Goal: Task Accomplishment & Management: Complete application form

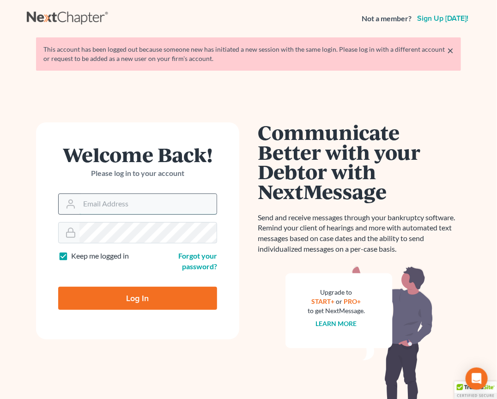
type input "[EMAIL_ADDRESS][DOMAIN_NAME]"
click at [138, 296] on input "Log In" at bounding box center [137, 298] width 159 height 23
type input "Thinking..."
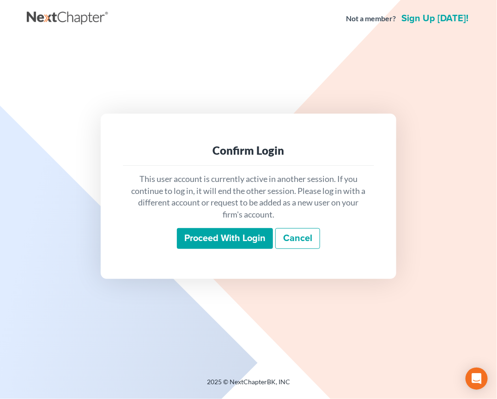
click at [219, 232] on input "Proceed with login" at bounding box center [225, 238] width 96 height 21
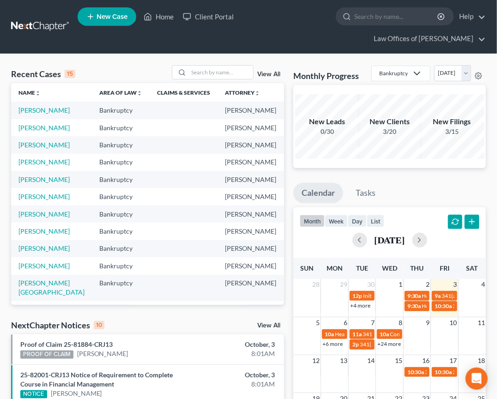
drag, startPoint x: 27, startPoint y: 192, endPoint x: 35, endPoint y: 195, distance: 8.8
click at [26, 166] on link "Hastings, Adam" at bounding box center [43, 162] width 51 height 8
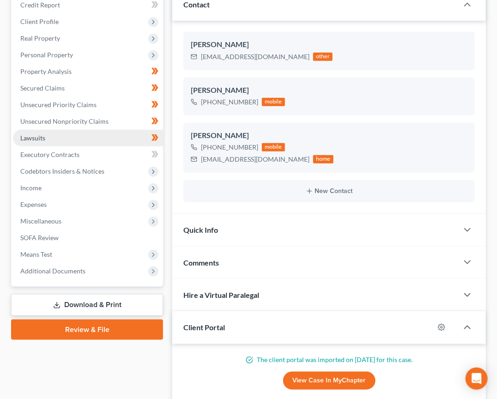
scroll to position [149, 0]
click at [92, 294] on link "Download & Print" at bounding box center [87, 305] width 152 height 22
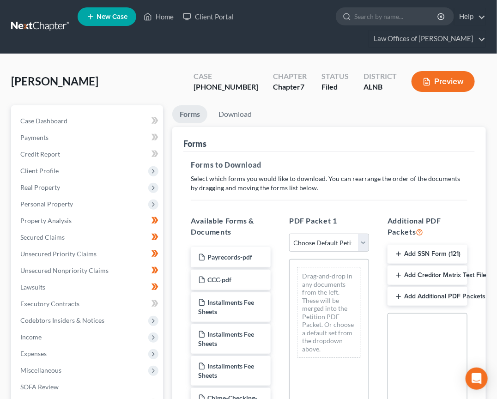
select select "2"
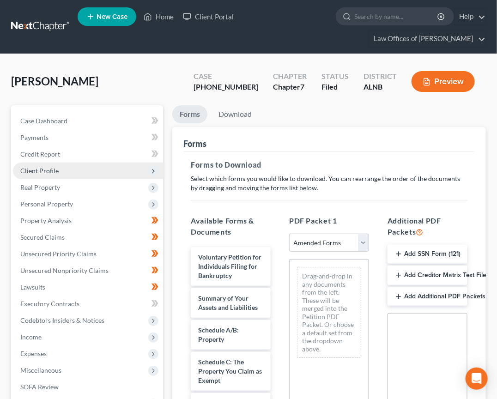
click at [48, 167] on span "Client Profile" at bounding box center [39, 171] width 38 height 8
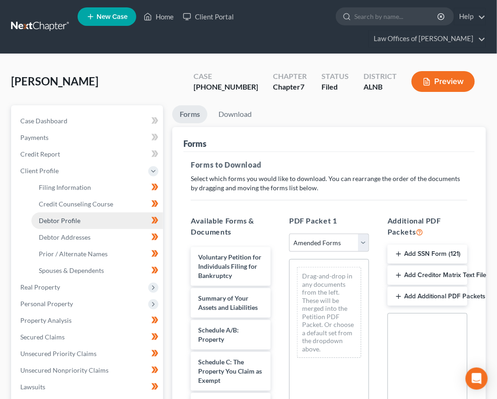
click at [57, 219] on span "Debtor Profile" at bounding box center [60, 220] width 42 height 8
select select "0"
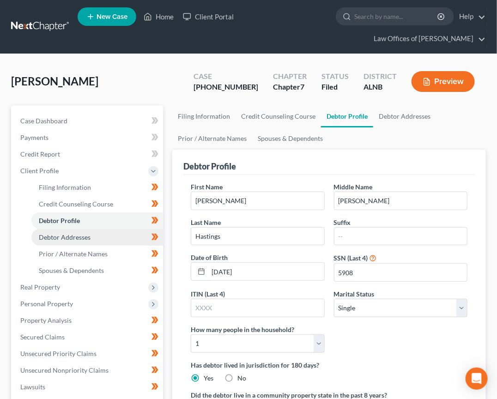
click at [63, 239] on link "Debtor Addresses" at bounding box center [97, 237] width 132 height 17
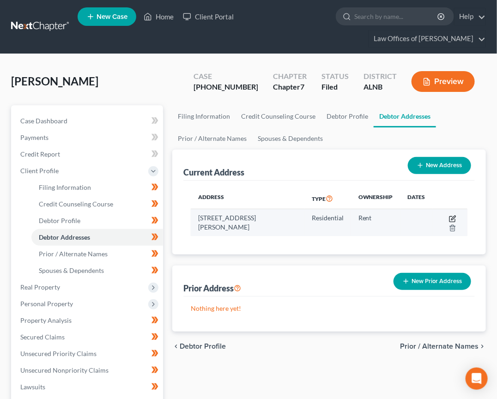
click at [451, 216] on icon "button" at bounding box center [452, 219] width 6 height 6
select select "0"
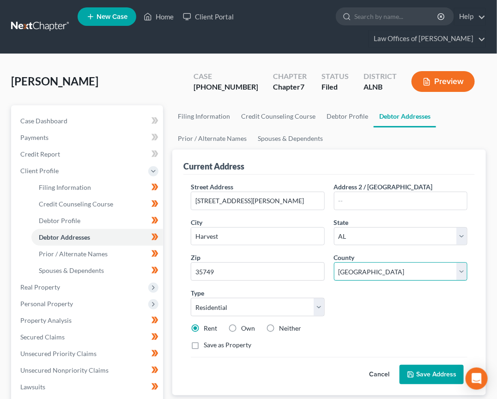
select select "44"
click at [420, 374] on button "Save Address" at bounding box center [431, 374] width 64 height 19
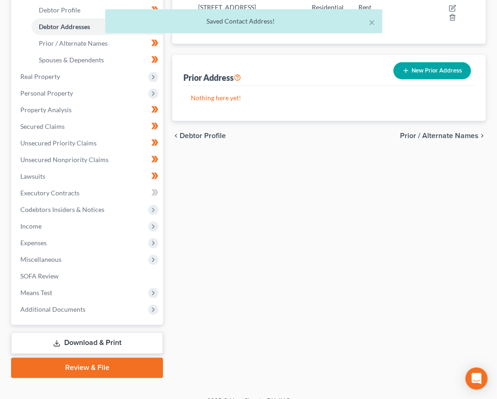
scroll to position [210, 0]
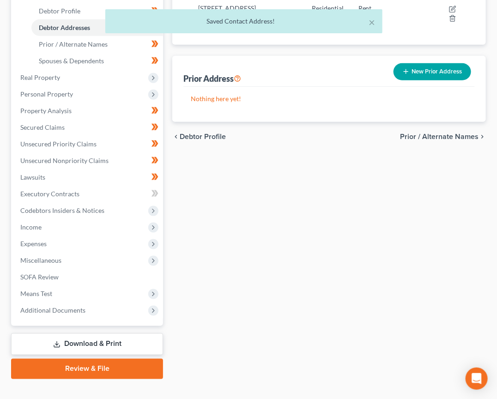
click at [66, 338] on link "Download & Print" at bounding box center [87, 344] width 152 height 22
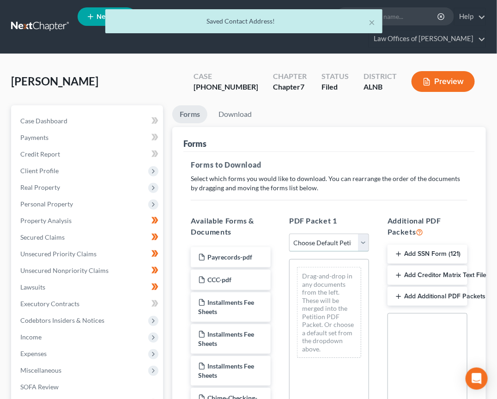
select select "2"
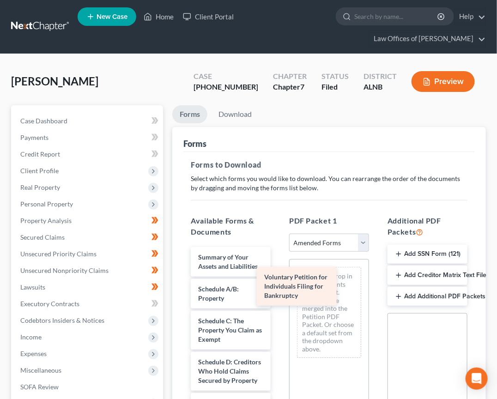
drag, startPoint x: 240, startPoint y: 259, endPoint x: 308, endPoint y: 282, distance: 70.9
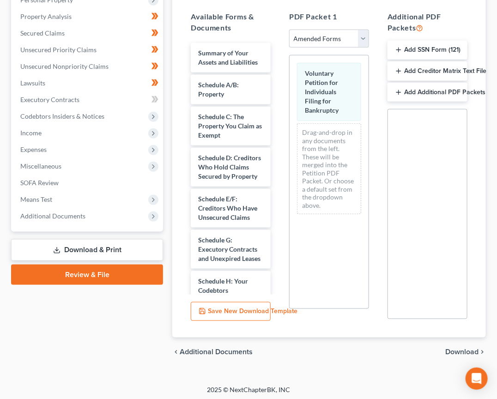
click at [460, 350] on span "Download" at bounding box center [461, 351] width 33 height 7
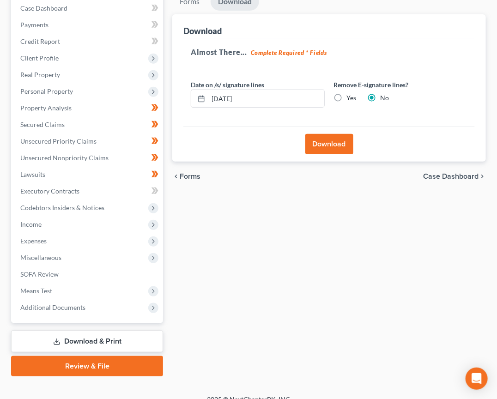
click at [345, 146] on button "Download" at bounding box center [329, 144] width 48 height 20
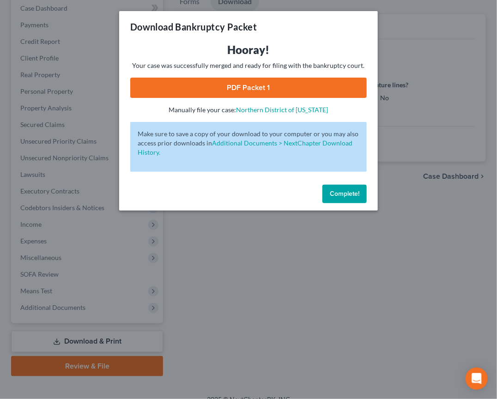
click at [280, 81] on link "PDF Packet 1" at bounding box center [248, 88] width 236 height 20
click at [343, 196] on button "Complete!" at bounding box center [344, 194] width 44 height 18
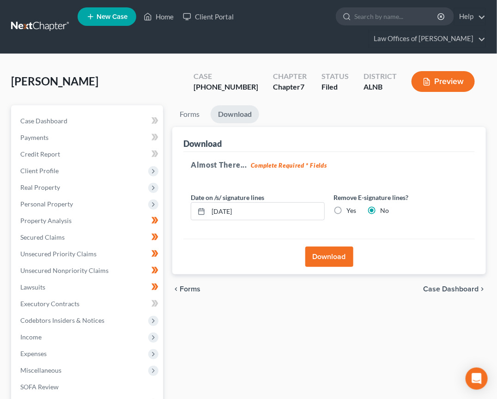
scroll to position [0, 0]
click at [44, 28] on link at bounding box center [40, 26] width 59 height 17
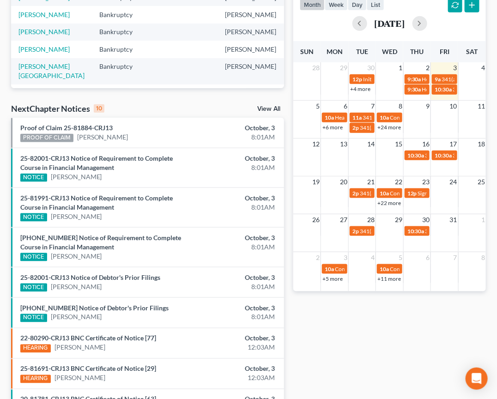
scroll to position [219, 0]
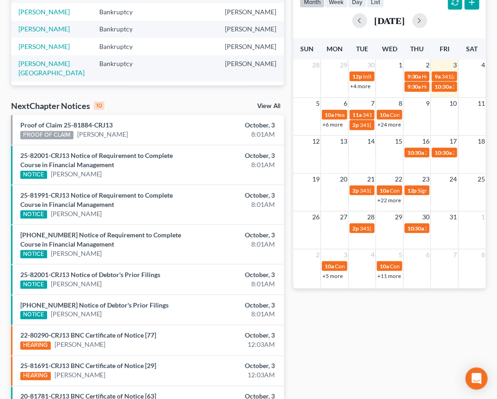
click at [260, 102] on div "NextChapter Notices 10 View All" at bounding box center [147, 107] width 273 height 15
click at [260, 105] on link "View All" at bounding box center [268, 106] width 23 height 6
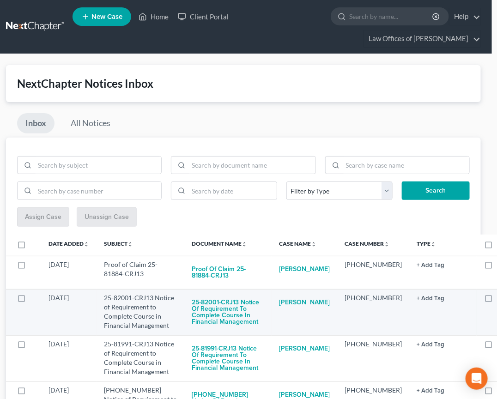
scroll to position [0, 5]
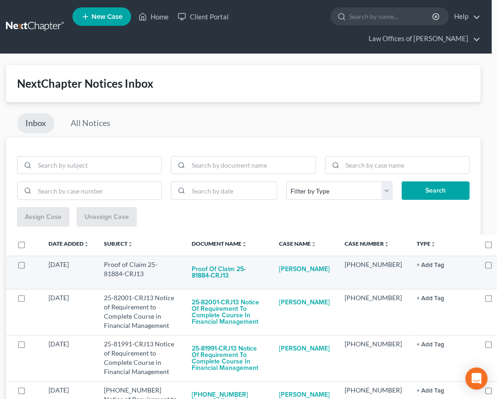
click at [416, 262] on button "+ Add Tag" at bounding box center [430, 265] width 28 height 6
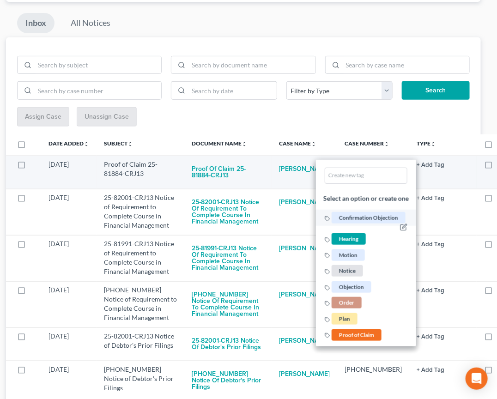
scroll to position [122, 5]
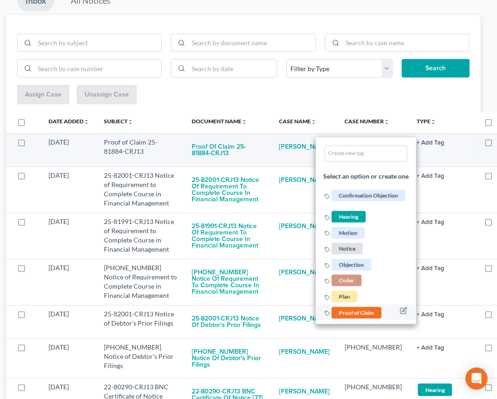
click at [349, 307] on span "Proof of Claim" at bounding box center [356, 313] width 50 height 12
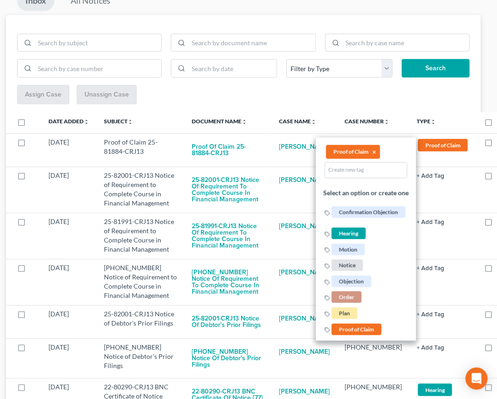
click at [430, 103] on div "Assign Case Unassign Case" at bounding box center [243, 95] width 452 height 20
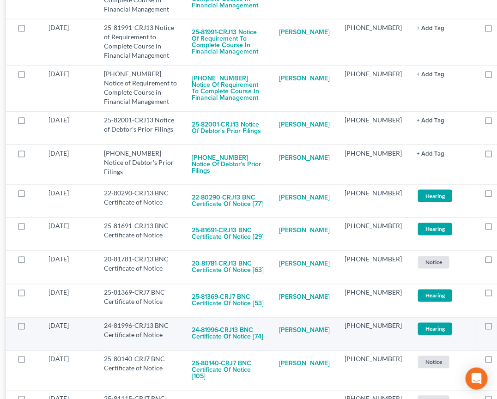
scroll to position [317, 5]
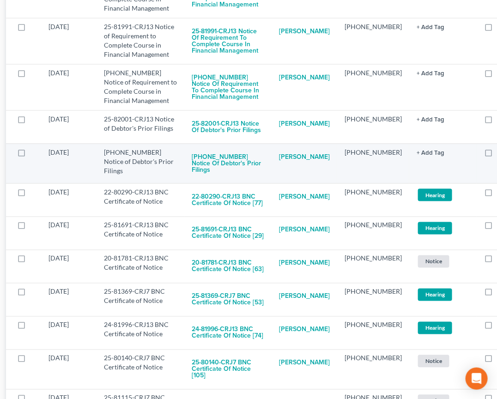
click at [420, 150] on button "+ Add Tag" at bounding box center [430, 153] width 28 height 6
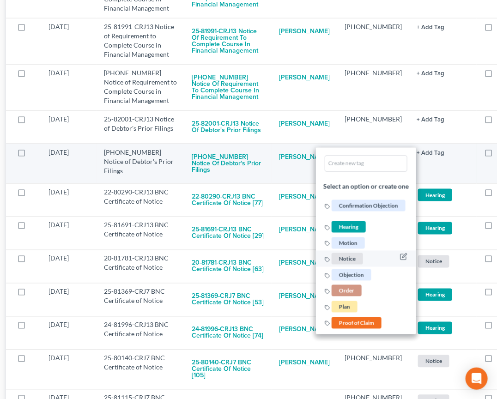
click at [334, 253] on span "Notice" at bounding box center [346, 259] width 31 height 12
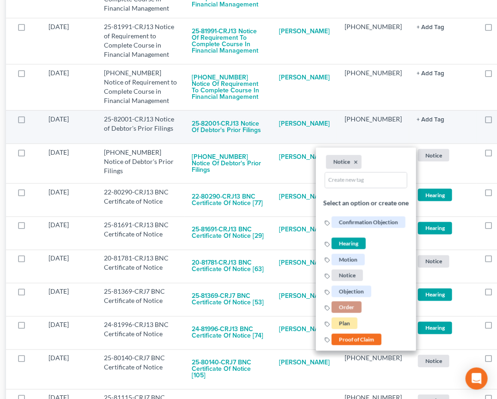
click at [419, 117] on button "+ Add Tag" at bounding box center [430, 120] width 28 height 6
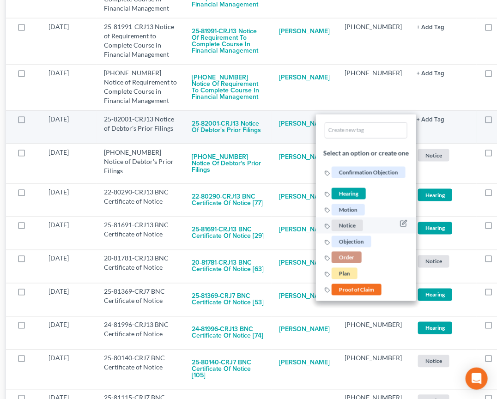
click at [336, 220] on span "Notice" at bounding box center [346, 226] width 31 height 12
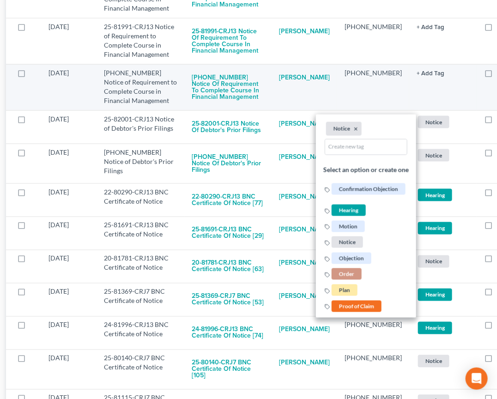
click at [420, 71] on button "+ Add Tag" at bounding box center [430, 74] width 28 height 6
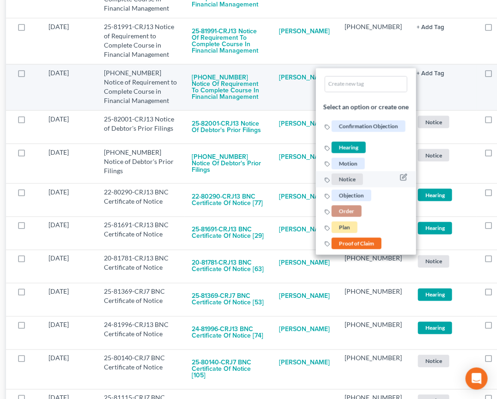
click at [333, 174] on span "Notice" at bounding box center [346, 180] width 31 height 12
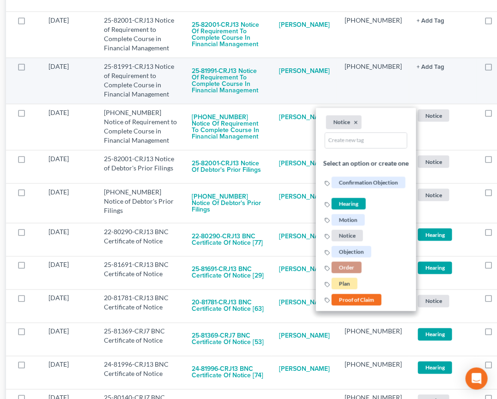
scroll to position [258, 5]
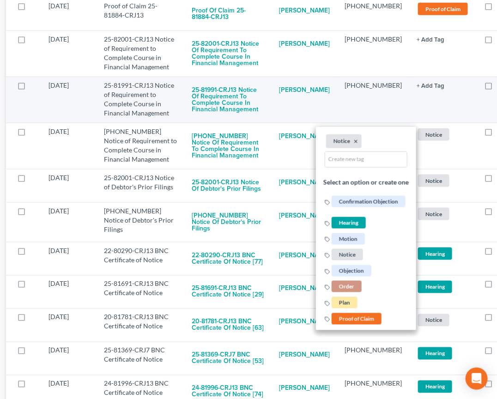
click at [426, 81] on link "+ Add Tag" at bounding box center [442, 85] width 53 height 9
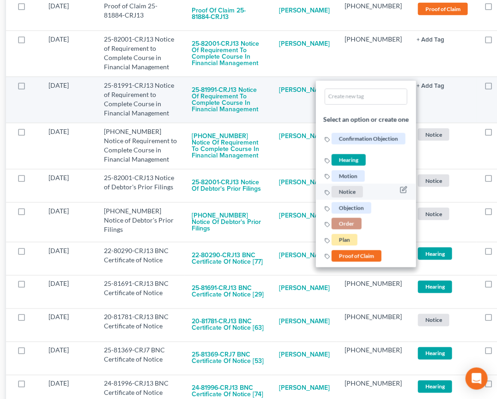
click at [338, 186] on span "Notice" at bounding box center [346, 192] width 31 height 12
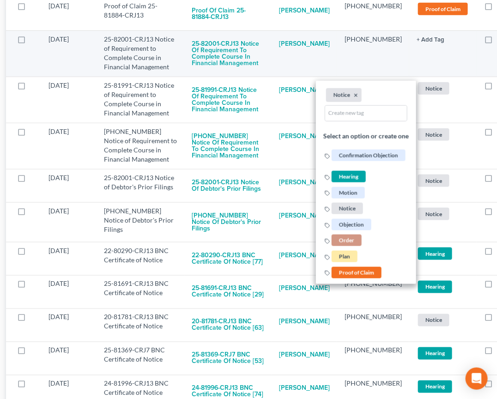
click at [416, 39] on button "+ Add Tag" at bounding box center [430, 40] width 28 height 6
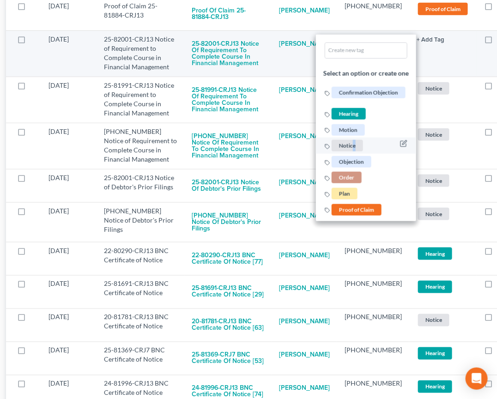
click at [339, 145] on li "Notice" at bounding box center [366, 146] width 100 height 16
click at [339, 145] on span "Notice" at bounding box center [346, 146] width 31 height 12
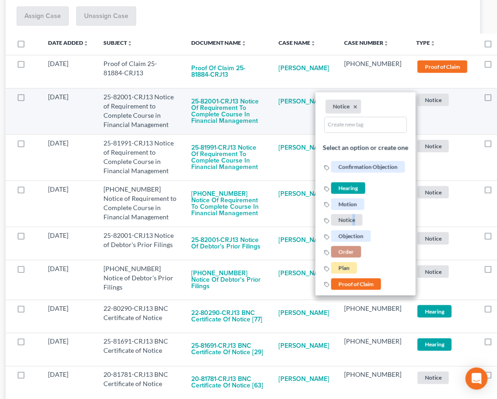
scroll to position [198, 7]
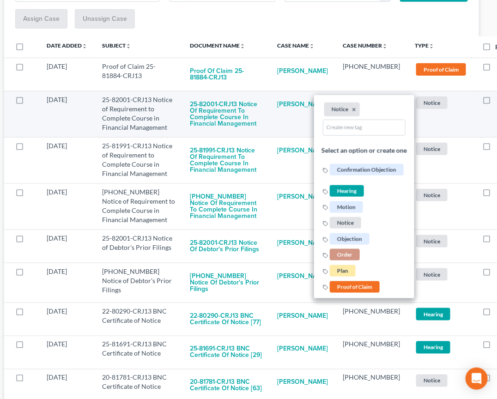
click at [447, 125] on td "Notice + Add Tag Notice × Select an option or create one Confirmation Objection…" at bounding box center [440, 114] width 67 height 46
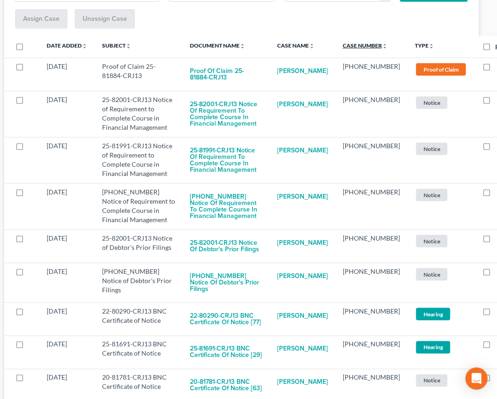
click at [356, 43] on link "Case Number unfold_more expand_more expand_less" at bounding box center [364, 45] width 45 height 7
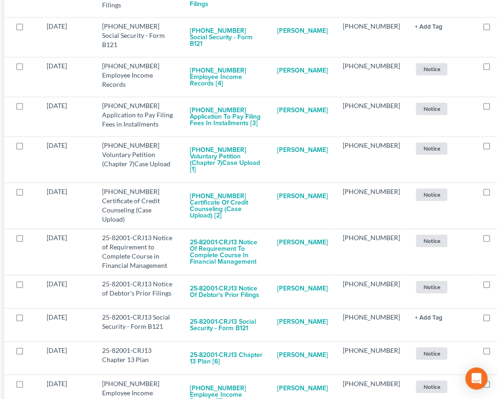
scroll to position [6924, 7]
checkbox input "true"
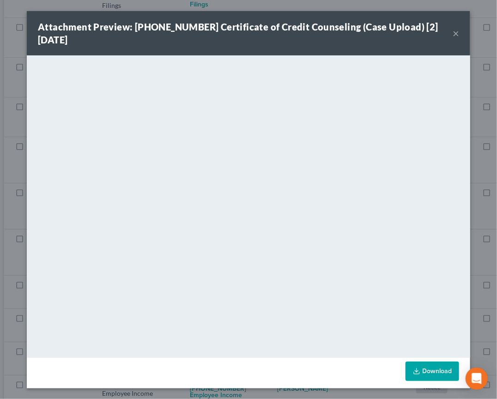
scroll to position [6886, 7]
click at [16, 236] on div "Attachment Preview: 25-82001-13 Certificate of Credit Counseling (Case Upload) …" at bounding box center [248, 199] width 497 height 399
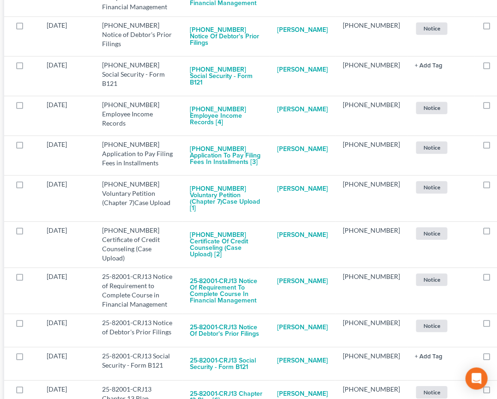
checkbox input "true"
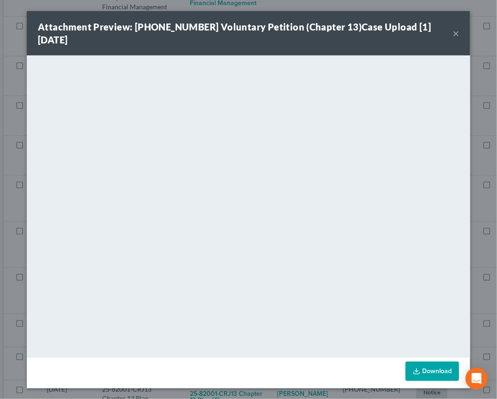
scroll to position [6848, 7]
click at [16, 233] on div "Attachment Preview: 25-82001-13 Voluntary Petition (Chapter 13)Case Upload [1] …" at bounding box center [248, 199] width 497 height 399
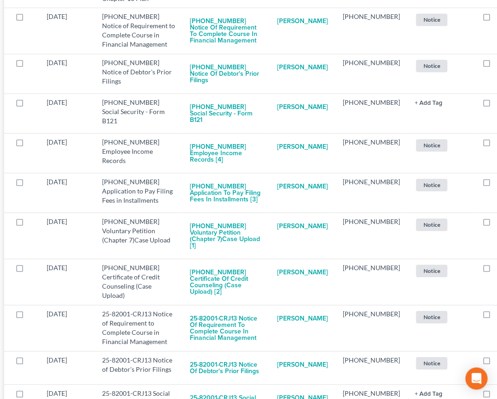
checkbox input "true"
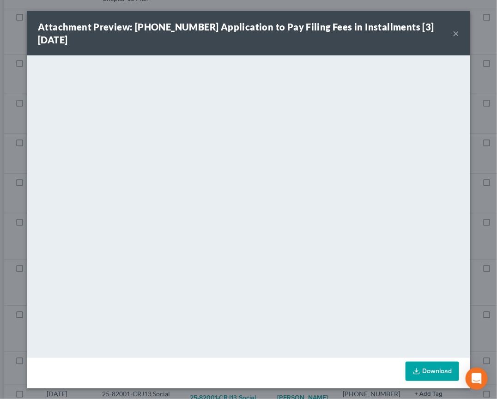
scroll to position [6809, 7]
click at [11, 247] on div "Attachment Preview: 25-82001-13 Application to Pay Filing Fees in Installments …" at bounding box center [248, 199] width 497 height 399
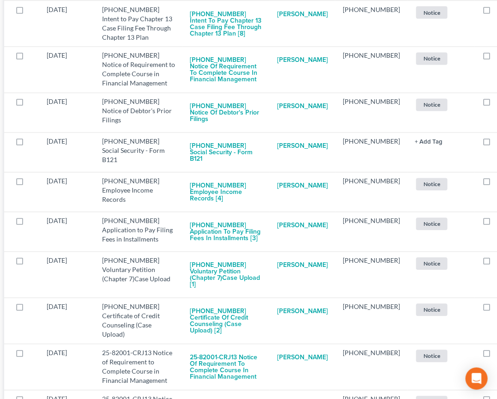
checkbox input "true"
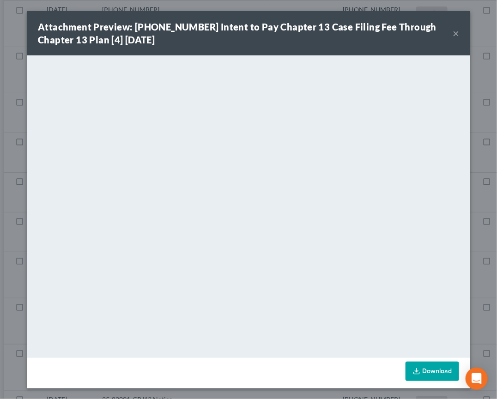
scroll to position [6765, 7]
click at [8, 249] on div "Attachment Preview: 25-82001-13 Intent to Pay Chapter 13 Case Filing Fee Throug…" at bounding box center [248, 199] width 497 height 399
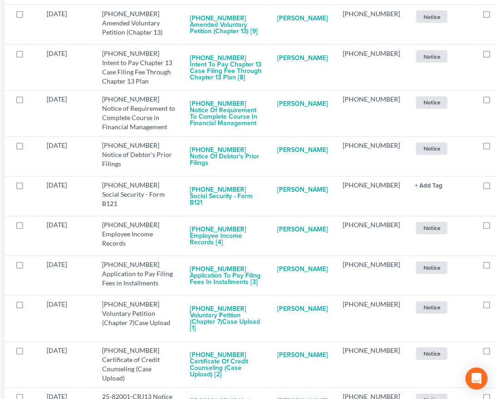
checkbox input "true"
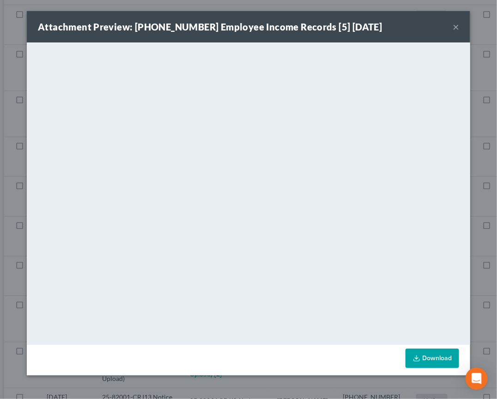
scroll to position [6733, 7]
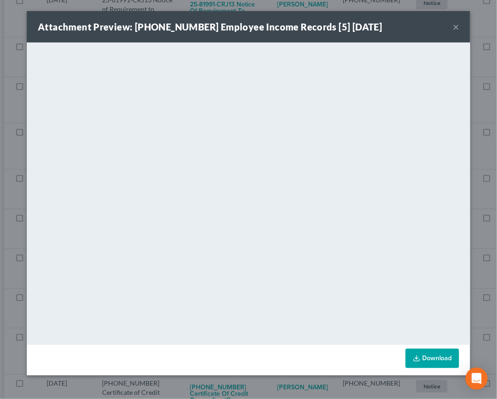
click at [484, 275] on div "Attachment Preview: 25-82001-13 Employee Income Records [5] 10/02/2025 × <objec…" at bounding box center [248, 199] width 497 height 399
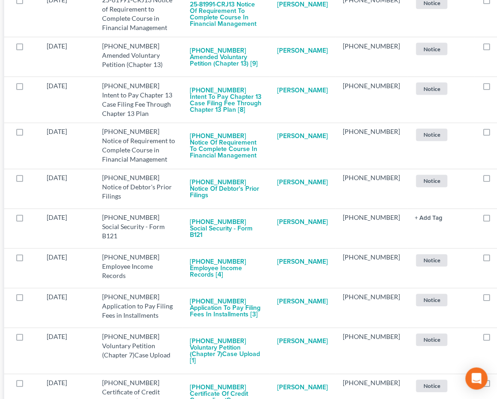
checkbox input "true"
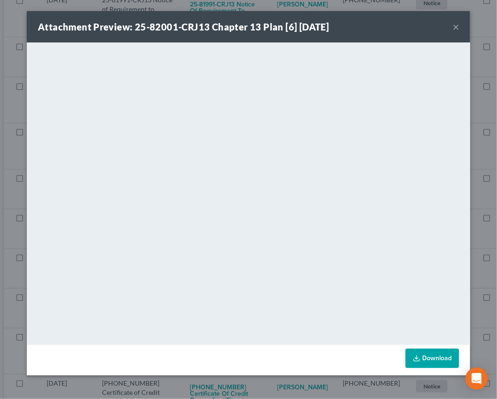
scroll to position [6700, 7]
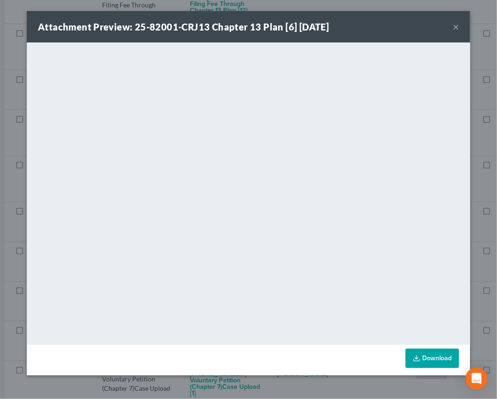
click at [485, 271] on div "Attachment Preview: 25-82001-CRJ13 Chapter 13 Plan [6] 10/02/2025 × <object ng-…" at bounding box center [248, 199] width 497 height 399
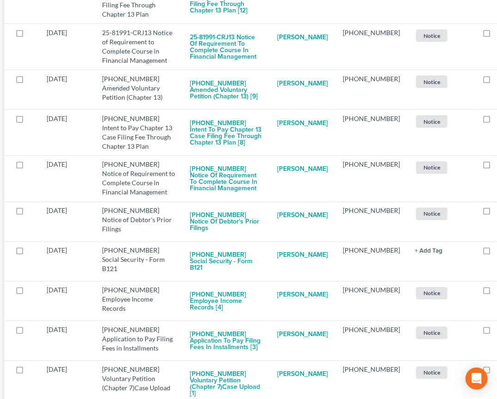
checkbox input "true"
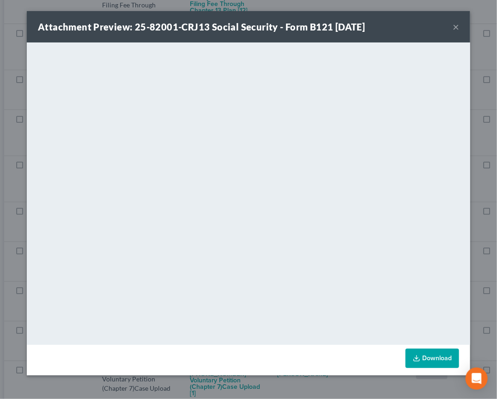
scroll to position [6668, 7]
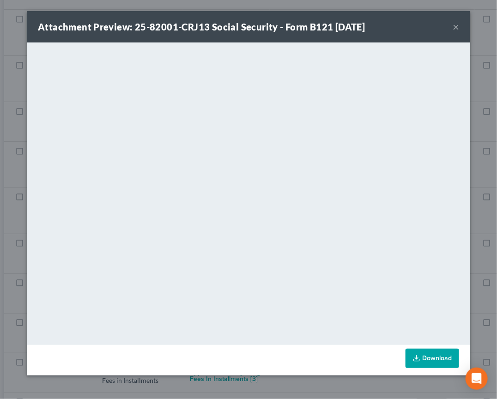
click at [481, 281] on div "Attachment Preview: 25-82001-CRJ13 Social Security - Form B121 10/02/2025 × <ob…" at bounding box center [248, 199] width 497 height 399
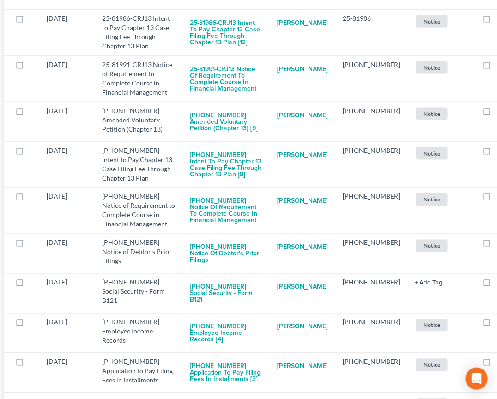
checkbox input "true"
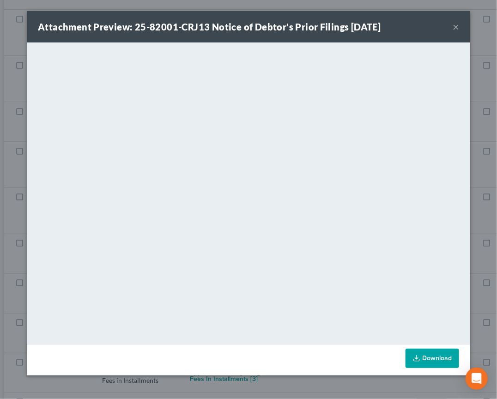
scroll to position [6635, 7]
click at [478, 267] on div "Attachment Preview: 25-82001-CRJ13 Notice of Debtor's Prior Filings 10/03/2025 …" at bounding box center [248, 199] width 497 height 399
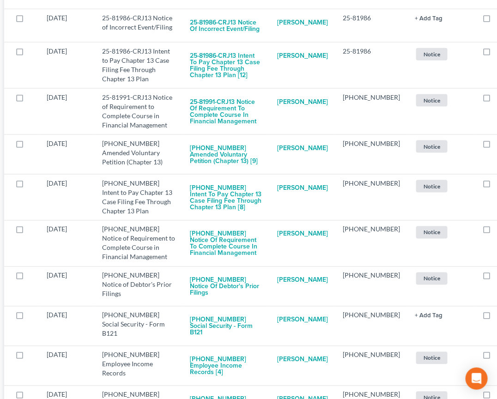
checkbox input "true"
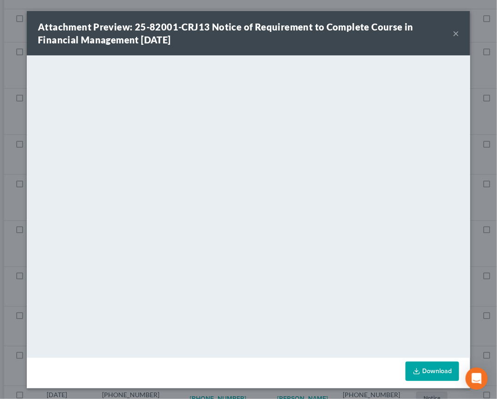
scroll to position [6592, 7]
click at [486, 283] on div "Attachment Preview: 25-82001-CRJ13 Notice of Requirement to Complete Course in …" at bounding box center [248, 199] width 497 height 399
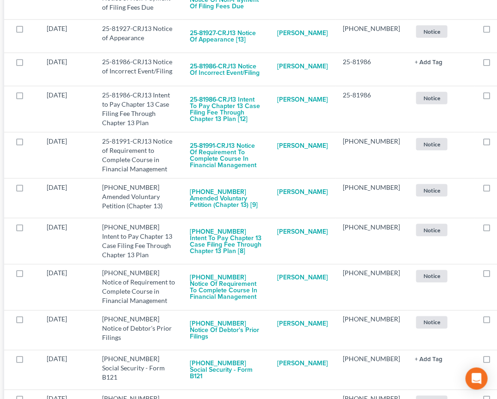
scroll to position [6591, 7]
checkbox input "true"
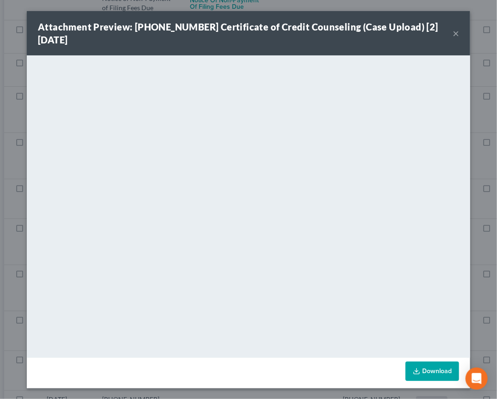
scroll to position [6553, 7]
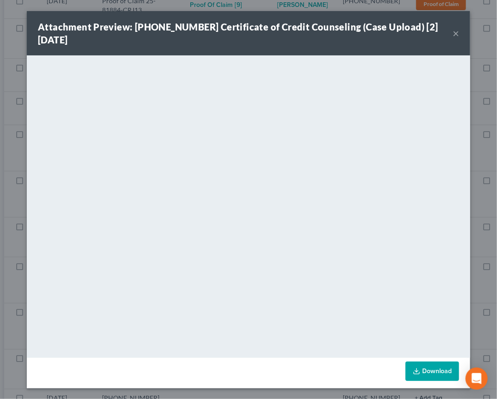
click at [487, 269] on div "Attachment Preview: 25-81999-7 Certificate of Credit Counseling (Case Upload) […" at bounding box center [248, 199] width 497 height 399
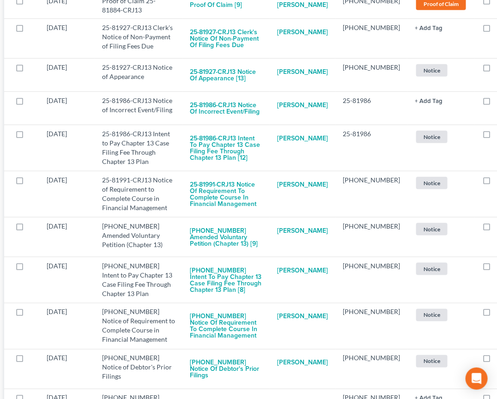
checkbox input "true"
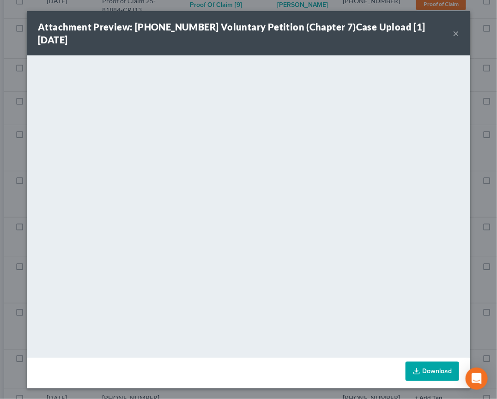
scroll to position [6515, 7]
click at [489, 271] on div "Attachment Preview: 25-81999-7 Voluntary Petition (Chapter 7)Case Upload [1] 10…" at bounding box center [248, 199] width 497 height 399
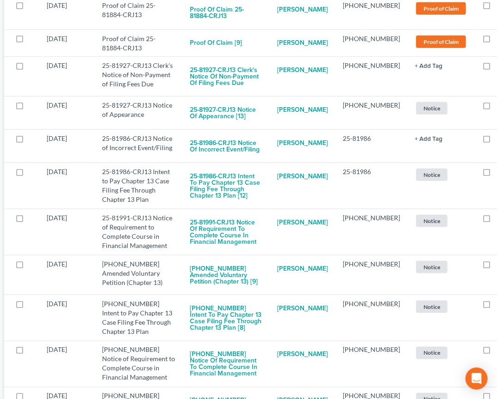
checkbox input "true"
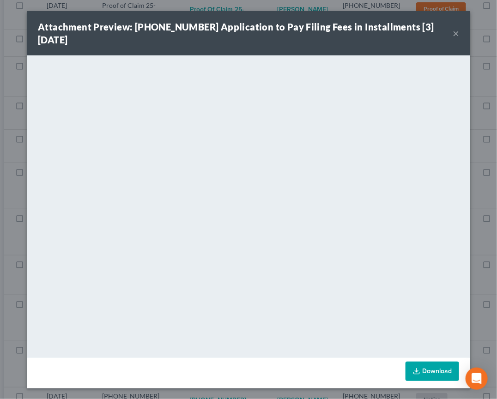
scroll to position [6476, 7]
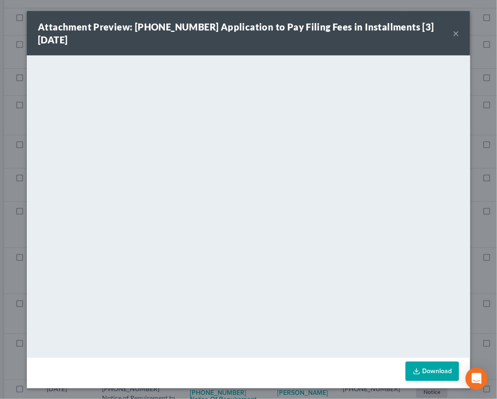
click at [482, 284] on div "Attachment Preview: 25-81999-7 Application to Pay Filing Fees in Installments […" at bounding box center [248, 199] width 497 height 399
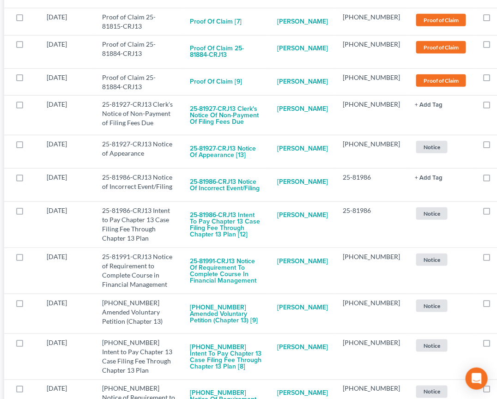
checkbox input "true"
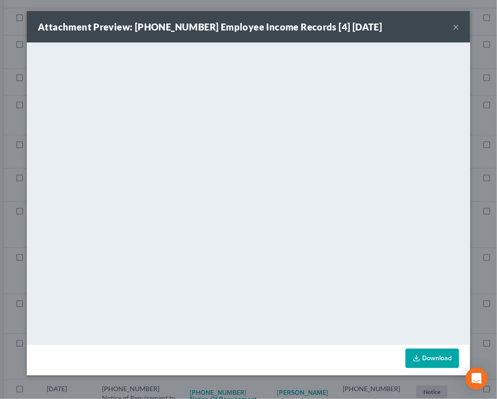
scroll to position [6444, 7]
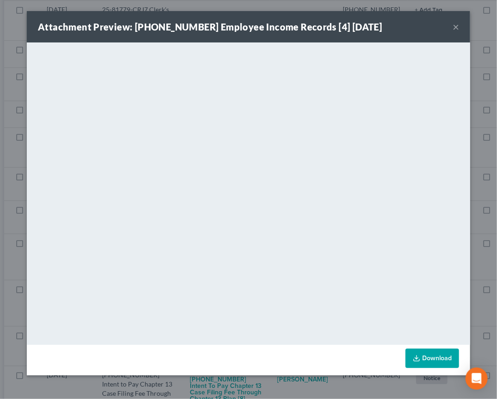
click at [486, 260] on div "Attachment Preview: 25-81999-7 Employee Income Records [4] 10/02/2025 × <object…" at bounding box center [248, 199] width 497 height 399
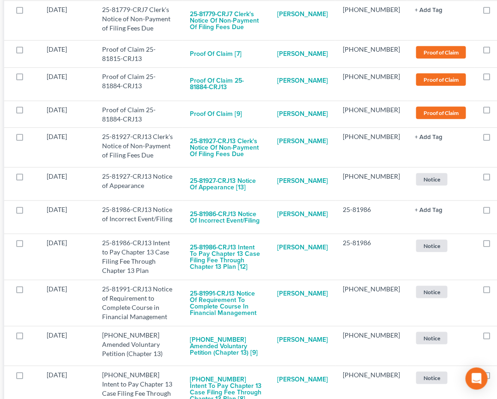
checkbox input "true"
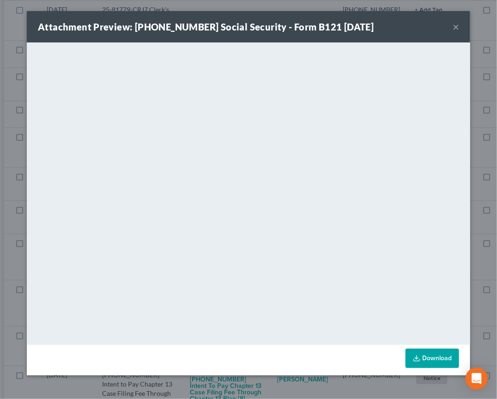
scroll to position [6412, 7]
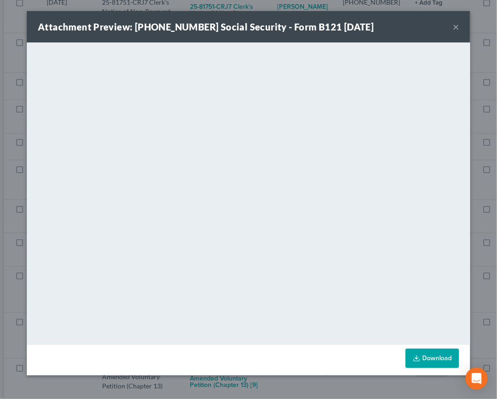
click at [491, 286] on div "Attachment Preview: 25-81999-7 Social Security - Form B121 10/02/2025 × <object…" at bounding box center [248, 199] width 497 height 399
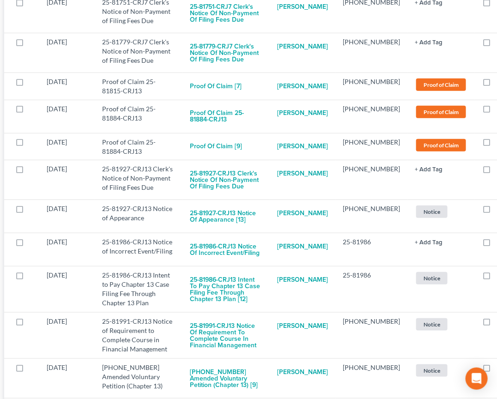
checkbox input "true"
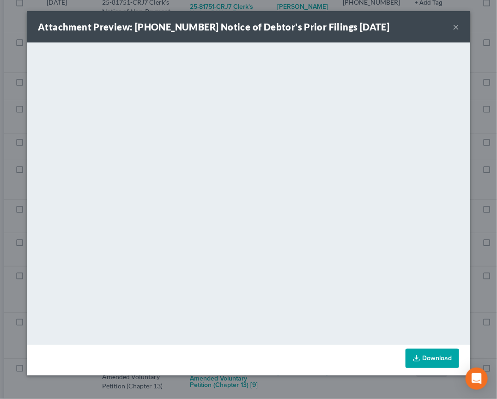
scroll to position [6379, 7]
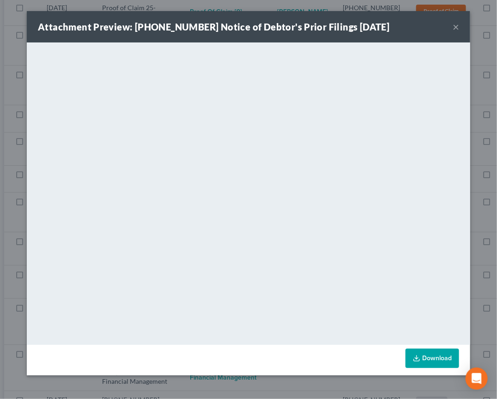
click at [486, 298] on div "Attachment Preview: 25-81999-7 Notice of Debtor's Prior Filings 10/03/2025 × <o…" at bounding box center [248, 199] width 497 height 399
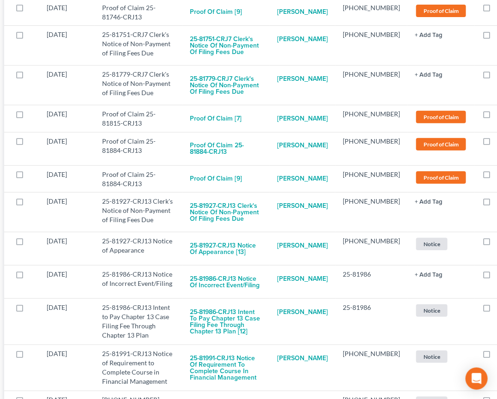
checkbox input "true"
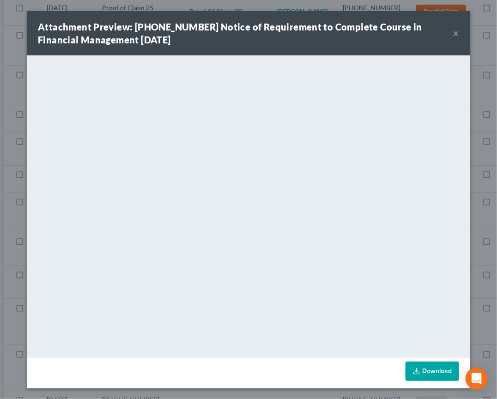
scroll to position [6335, 7]
click at [481, 264] on div "Attachment Preview: 25-81999-7 Notice of Requirement to Complete Course in Fina…" at bounding box center [248, 199] width 497 height 399
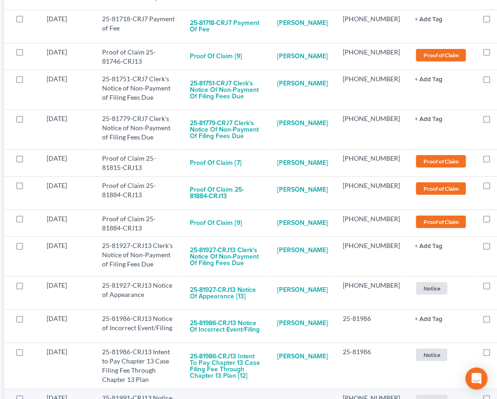
scroll to position [6334, 7]
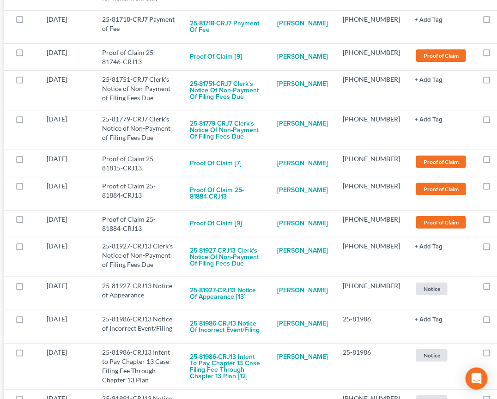
checkbox input "true"
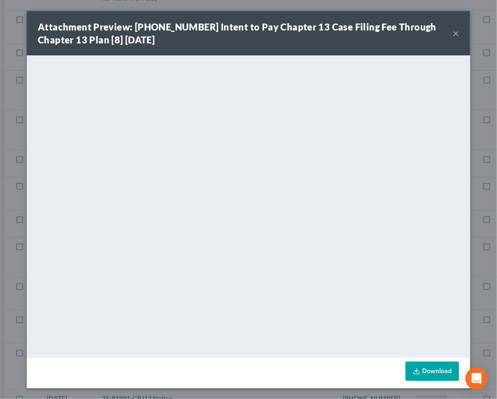
scroll to position [6291, 7]
click at [479, 262] on div "Attachment Preview: 25-81991-13 Intent to Pay Chapter 13 Case Filing Fee Throug…" at bounding box center [248, 199] width 497 height 399
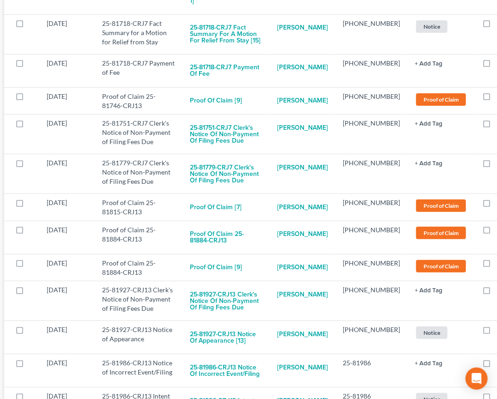
checkbox input "true"
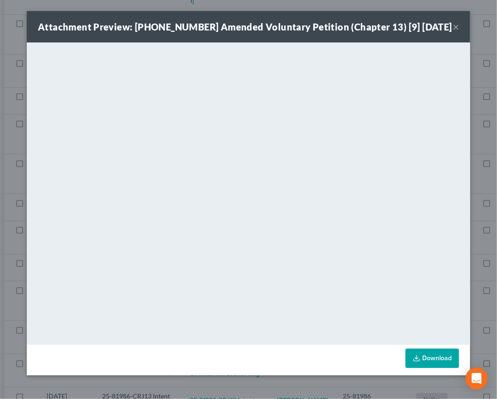
scroll to position [6253, 7]
click at [479, 282] on div "Attachment Preview: 25-81991-13 Amended Voluntary Petition (Chapter 13) [9] 10/…" at bounding box center [248, 199] width 497 height 399
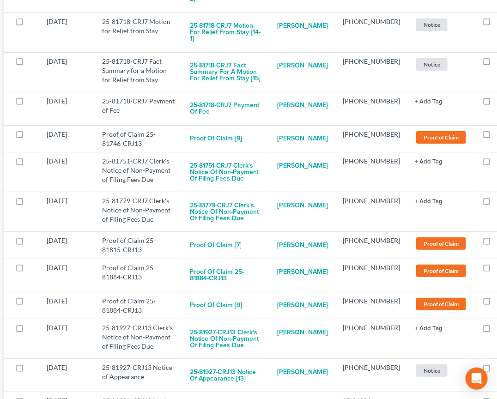
checkbox input "true"
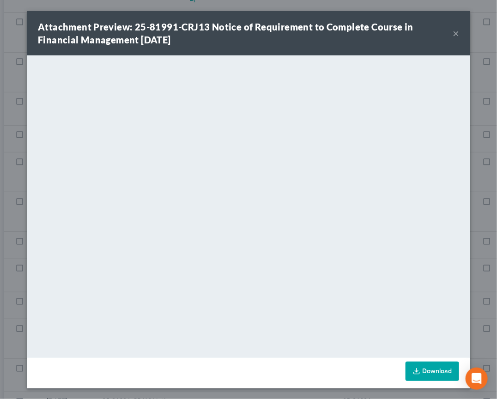
scroll to position [6208, 7]
click at [456, 35] on button "×" at bounding box center [455, 33] width 6 height 11
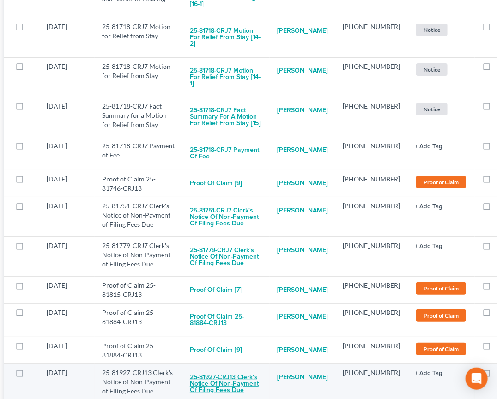
click at [225, 368] on button "25-81927-CRJ13 Clerk's Notice of Non-Payment of Filing Fees Due" at bounding box center [226, 383] width 72 height 31
checkbox input "true"
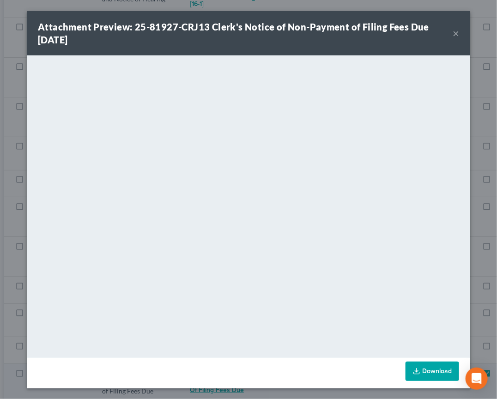
scroll to position [6170, 7]
click at [487, 279] on div "Attachment Preview: 25-81927-CRJ13 Clerk's Notice of Non-Payment of Filing Fees…" at bounding box center [248, 199] width 497 height 399
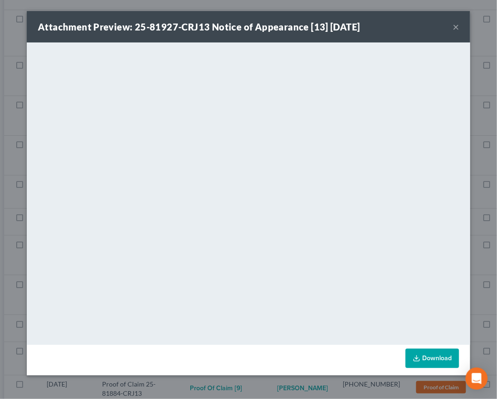
checkbox input "true"
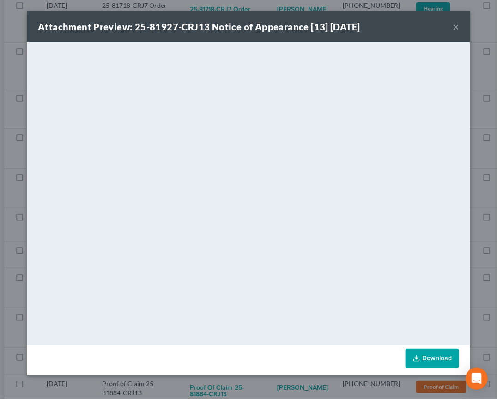
click at [457, 26] on button "×" at bounding box center [455, 26] width 6 height 11
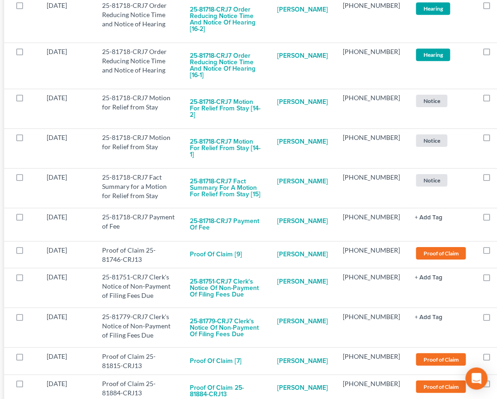
checkbox input "true"
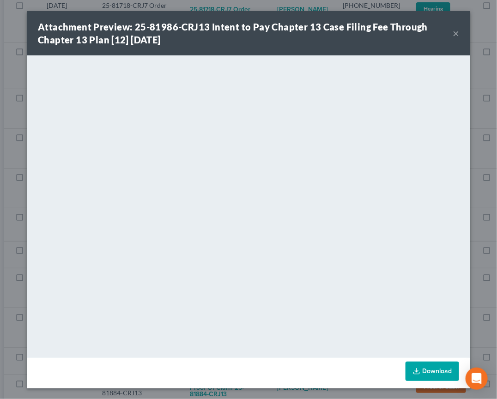
scroll to position [6093, 7]
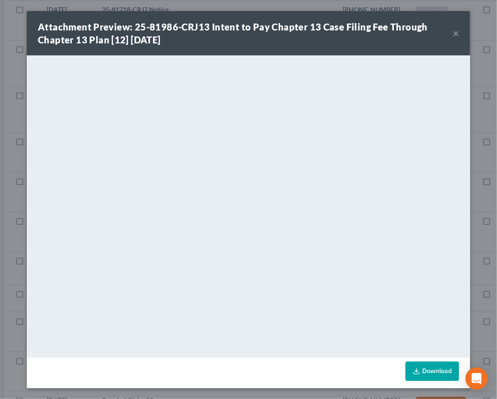
click at [484, 270] on div "Attachment Preview: 25-81986-CRJ13 Intent to Pay Chapter 13 Case Filing Fee Thr…" at bounding box center [248, 199] width 497 height 399
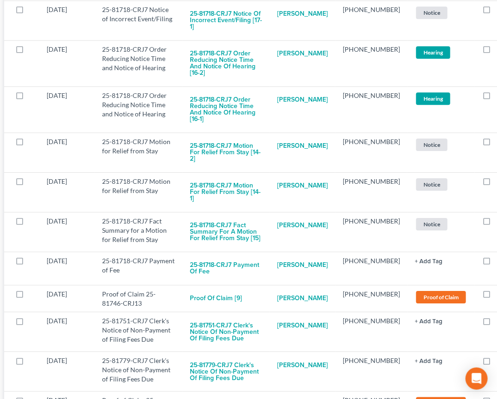
checkbox input "true"
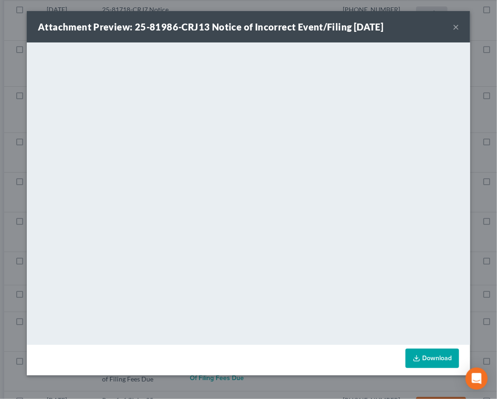
scroll to position [6061, 7]
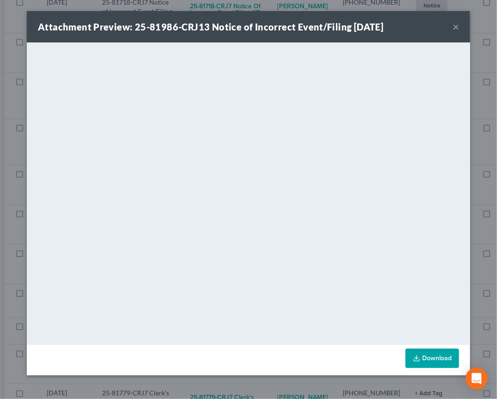
click at [486, 258] on div "Attachment Preview: 25-81986-CRJ13 Notice of Incorrect Event/Filing 10/02/2025 …" at bounding box center [248, 199] width 497 height 399
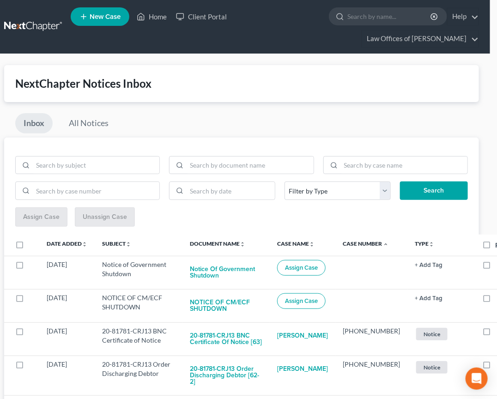
scroll to position [0, 7]
click at [44, 31] on link at bounding box center [33, 26] width 59 height 17
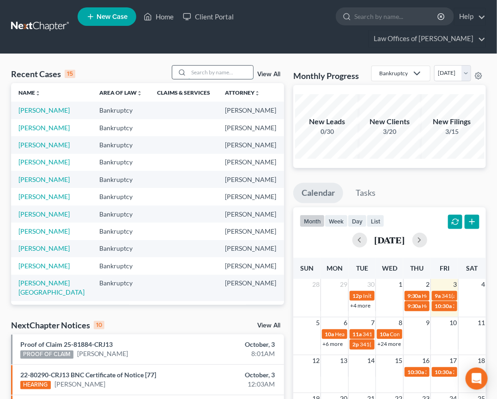
click at [213, 79] on input "search" at bounding box center [220, 72] width 65 height 13
type input "scruggs"
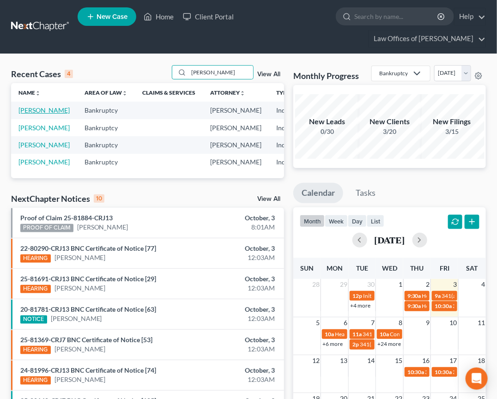
click at [27, 114] on link "Scruggs, Melissa" at bounding box center [43, 110] width 51 height 8
select select "0"
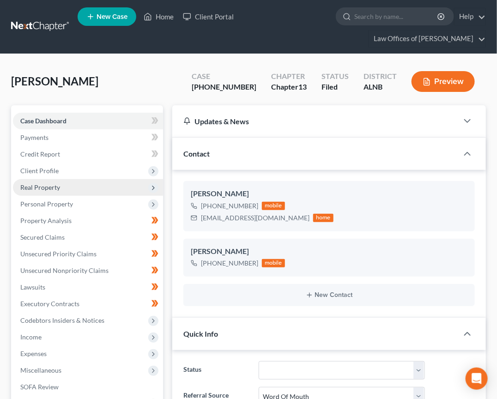
scroll to position [155, 0]
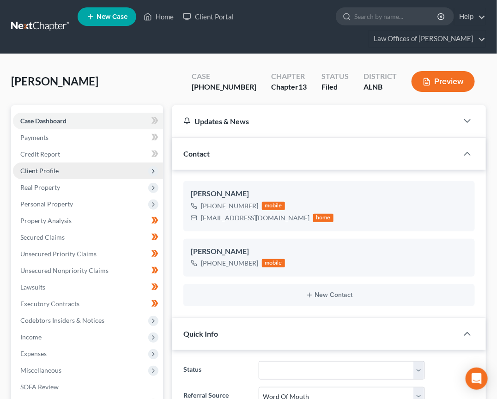
click at [54, 168] on span "Client Profile" at bounding box center [39, 171] width 38 height 8
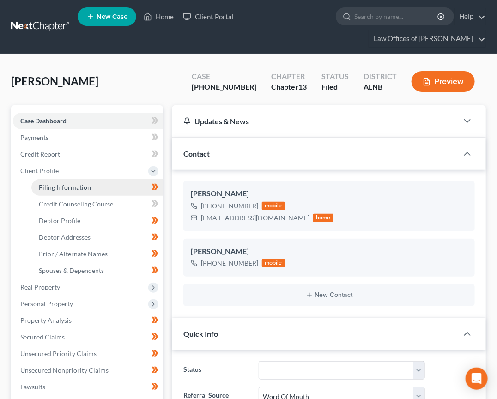
click at [70, 183] on span "Filing Information" at bounding box center [65, 187] width 52 height 8
select select "1"
select select "0"
select select "3"
select select "0"
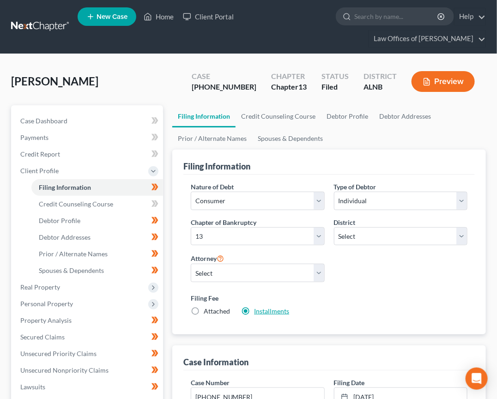
click at [256, 308] on link "Installments" at bounding box center [271, 311] width 35 height 8
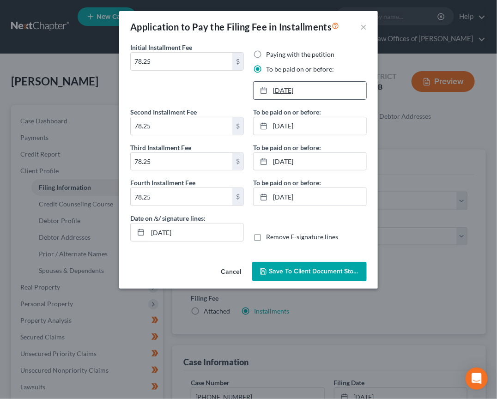
click at [290, 90] on link "9/21/2025" at bounding box center [309, 91] width 113 height 18
click at [294, 192] on link "12/21/2025" at bounding box center [309, 197] width 113 height 18
click at [310, 267] on span "Save to Client Document Storage" at bounding box center [318, 271] width 98 height 8
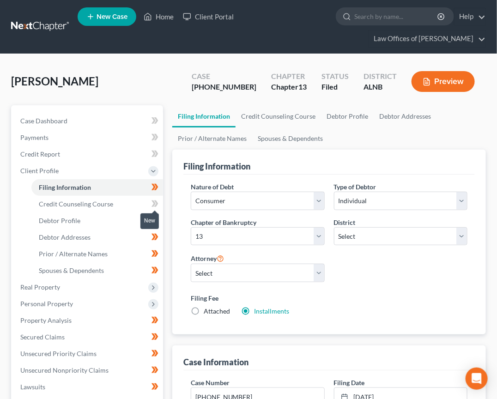
click at [156, 202] on icon at bounding box center [156, 203] width 4 height 6
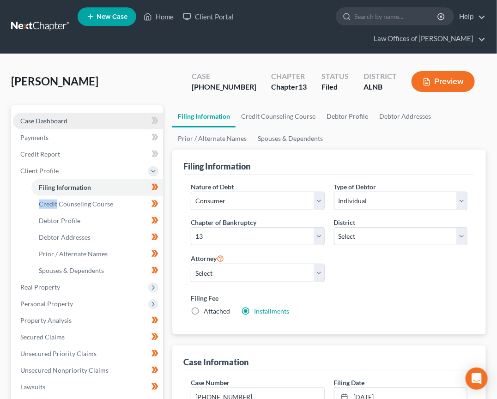
click at [68, 119] on link "Case Dashboard" at bounding box center [88, 121] width 150 height 17
select select "0"
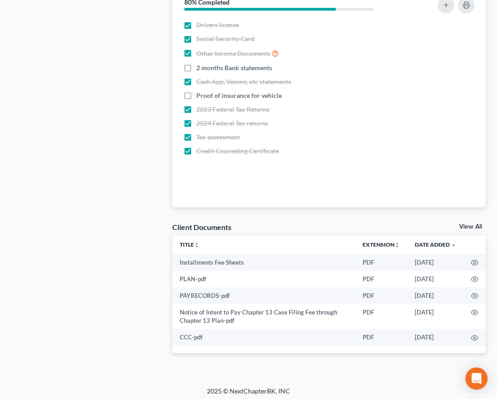
scroll to position [970, 0]
click at [470, 225] on link "View All" at bounding box center [470, 227] width 23 height 6
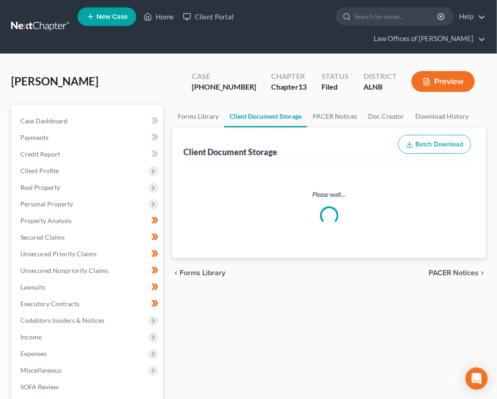
select select "5"
select select "22"
select select "19"
select select "10"
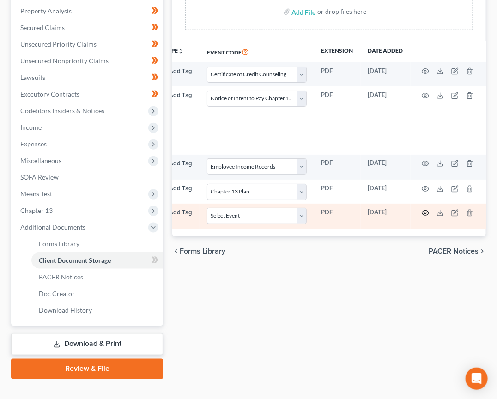
scroll to position [0, 74]
click at [422, 210] on icon "button" at bounding box center [425, 212] width 7 height 7
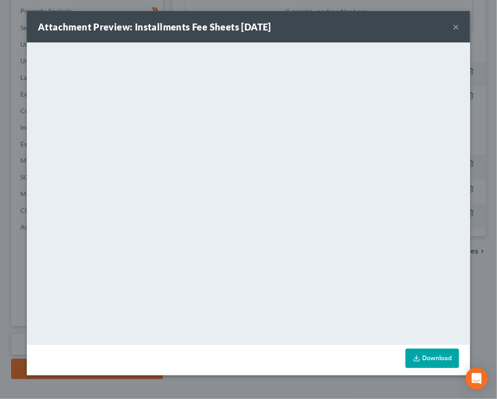
click at [456, 24] on button "×" at bounding box center [455, 26] width 6 height 11
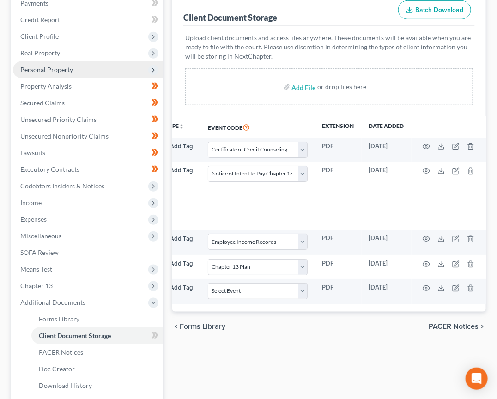
scroll to position [121, 0]
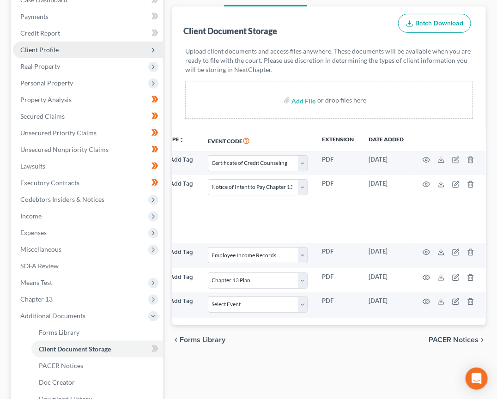
click at [47, 47] on span "Client Profile" at bounding box center [39, 50] width 38 height 8
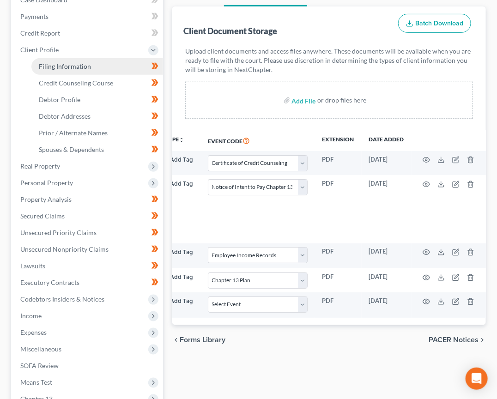
click at [50, 58] on link "Filing Information" at bounding box center [97, 66] width 132 height 17
select select "1"
select select "0"
select select "3"
select select "1"
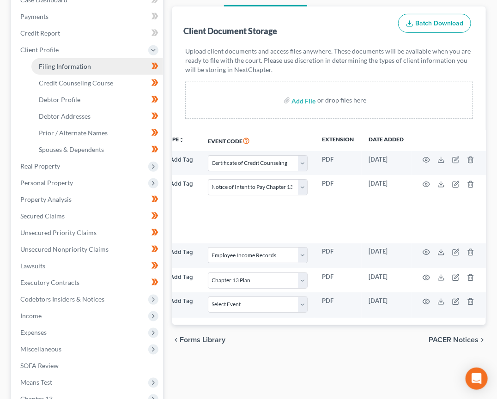
select select "0"
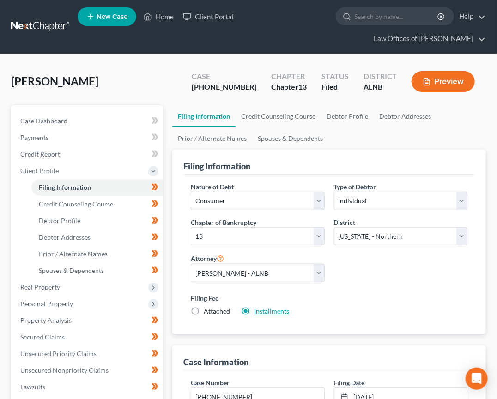
click at [259, 309] on link "Installments" at bounding box center [271, 311] width 35 height 8
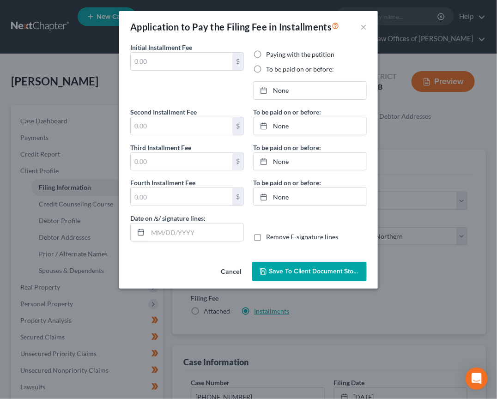
type input "78.25"
radio input "true"
type input "9/20/2025"
type input "78.25"
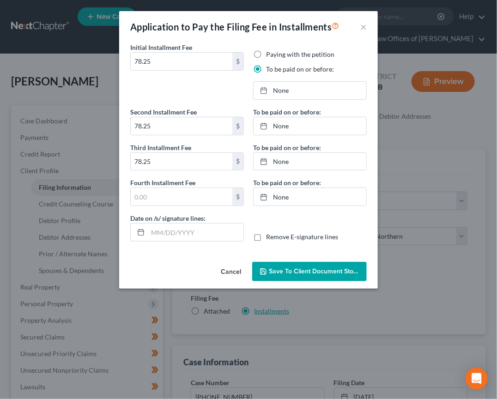
type input "78.25"
type input "10/03/2025"
click at [293, 94] on link "9/20/2025" at bounding box center [309, 91] width 113 height 18
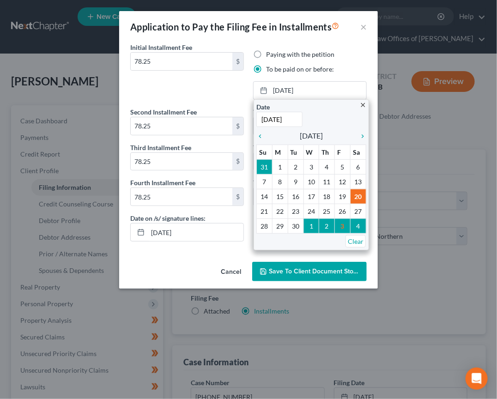
click at [281, 116] on input "9/20/2025" at bounding box center [279, 119] width 46 height 15
type input "10/22"
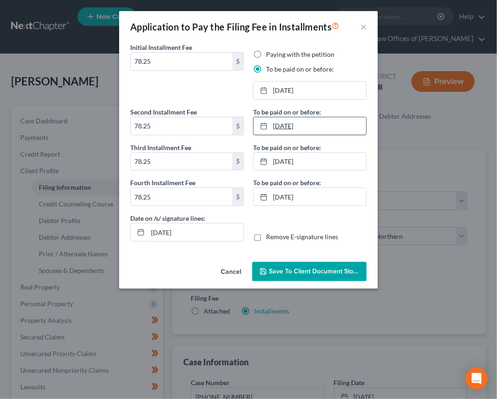
click at [289, 128] on link "10/21/2025" at bounding box center [309, 126] width 113 height 18
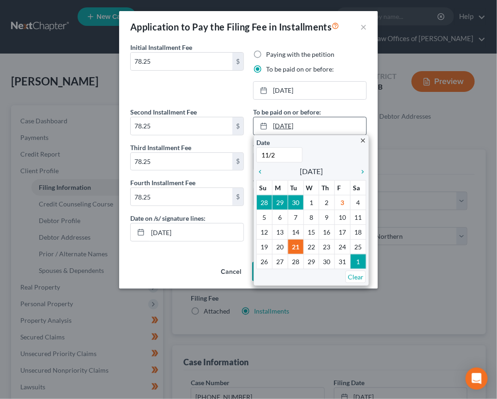
type input "11/22"
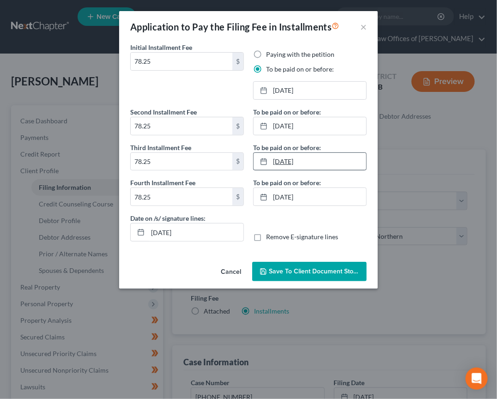
click at [288, 153] on link "11/21/2025" at bounding box center [309, 162] width 113 height 18
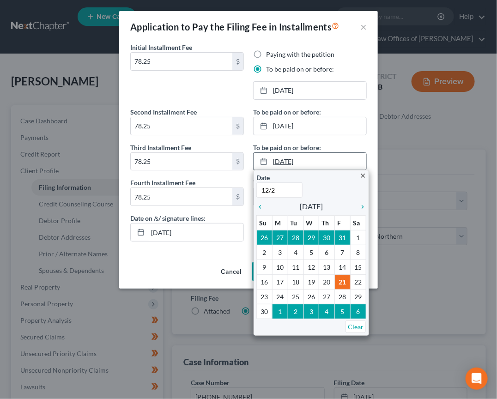
type input "12/22"
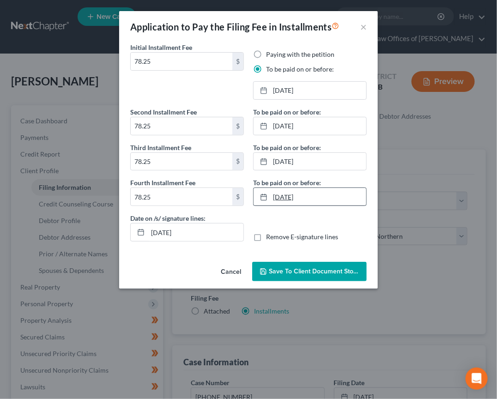
click at [276, 192] on link "12/19/2025" at bounding box center [309, 197] width 113 height 18
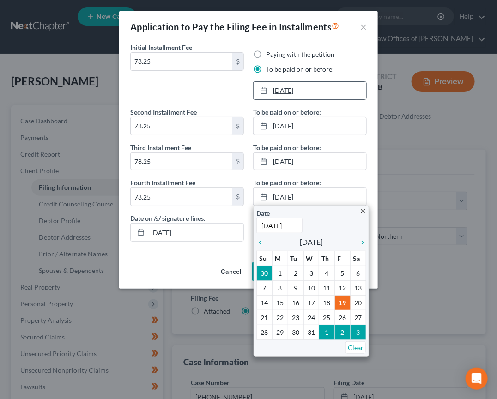
type input "1/22/2026"
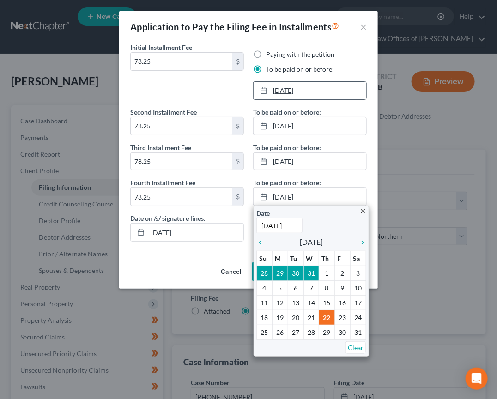
click at [289, 88] on link "10/22/2025" at bounding box center [309, 91] width 113 height 18
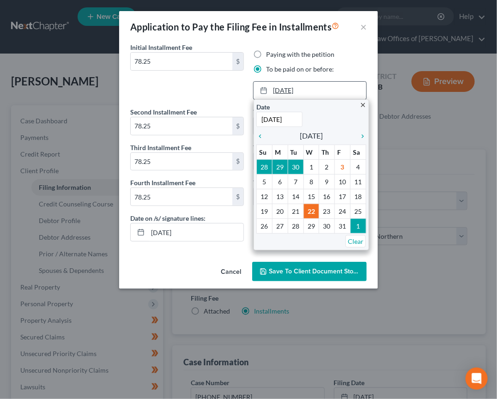
click at [289, 88] on link "10/22/2025" at bounding box center [309, 91] width 113 height 18
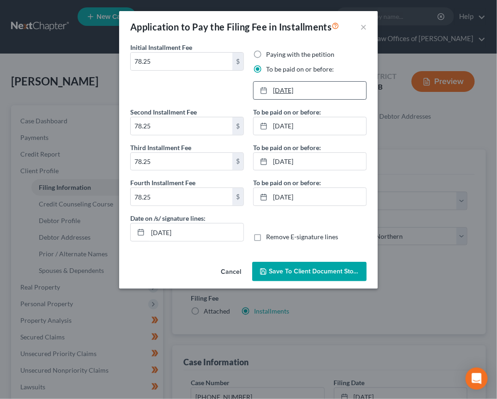
click at [290, 88] on link "10/22/2025" at bounding box center [309, 91] width 113 height 18
click at [290, 196] on link "1/22/2026" at bounding box center [309, 197] width 113 height 18
click at [297, 270] on span "Save to Client Document Storage" at bounding box center [318, 271] width 98 height 8
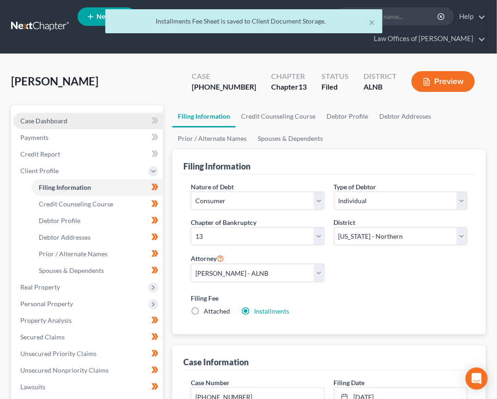
click at [51, 117] on span "Case Dashboard" at bounding box center [43, 121] width 47 height 8
select select "0"
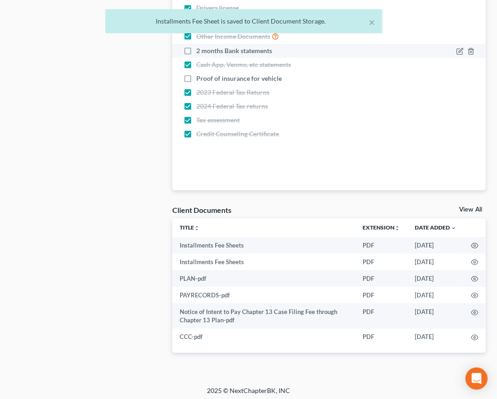
scroll to position [987, 0]
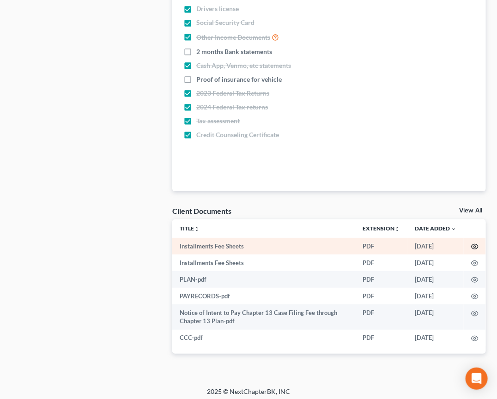
click at [475, 244] on icon "button" at bounding box center [474, 246] width 7 height 7
